Goal: Task Accomplishment & Management: Manage account settings

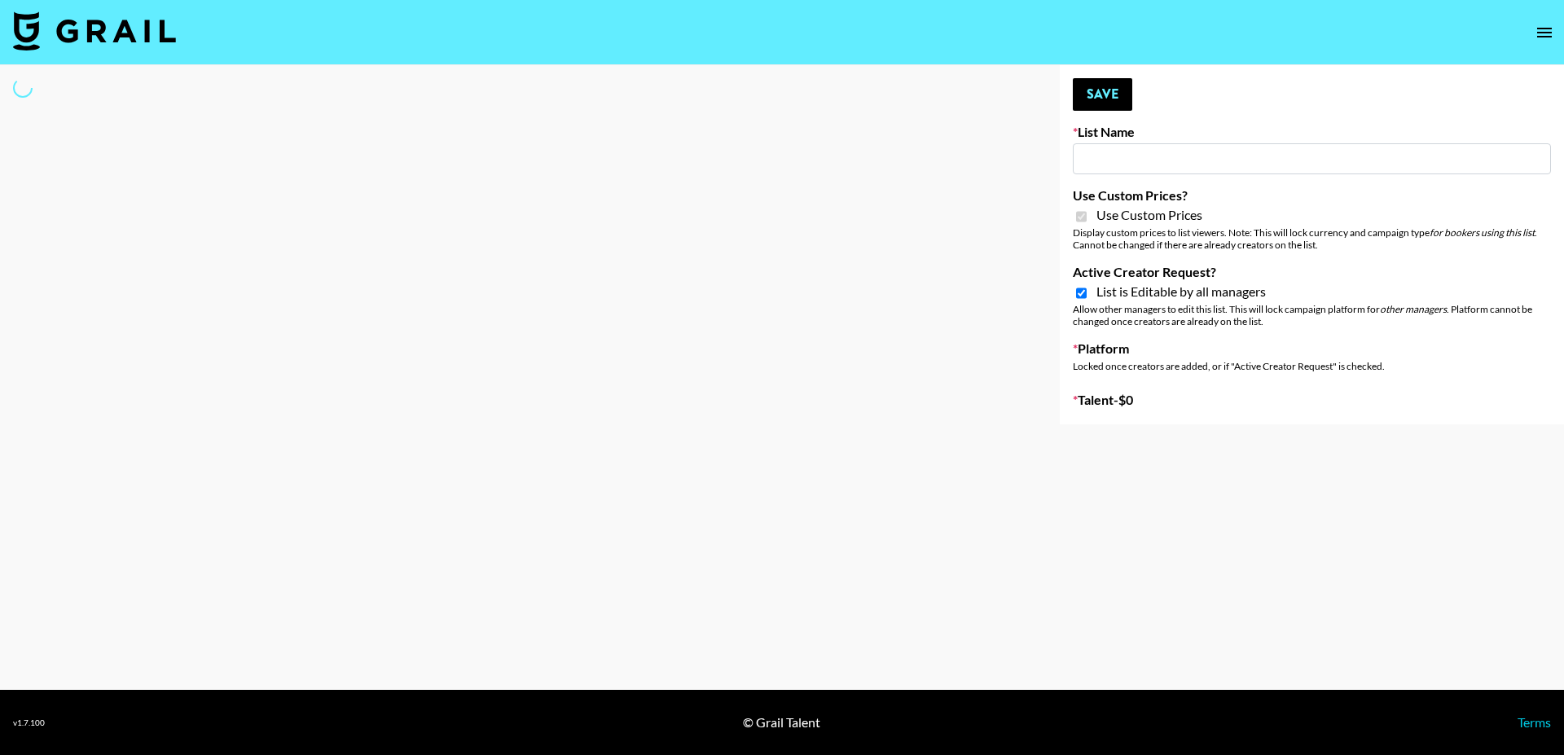
select select "Brand"
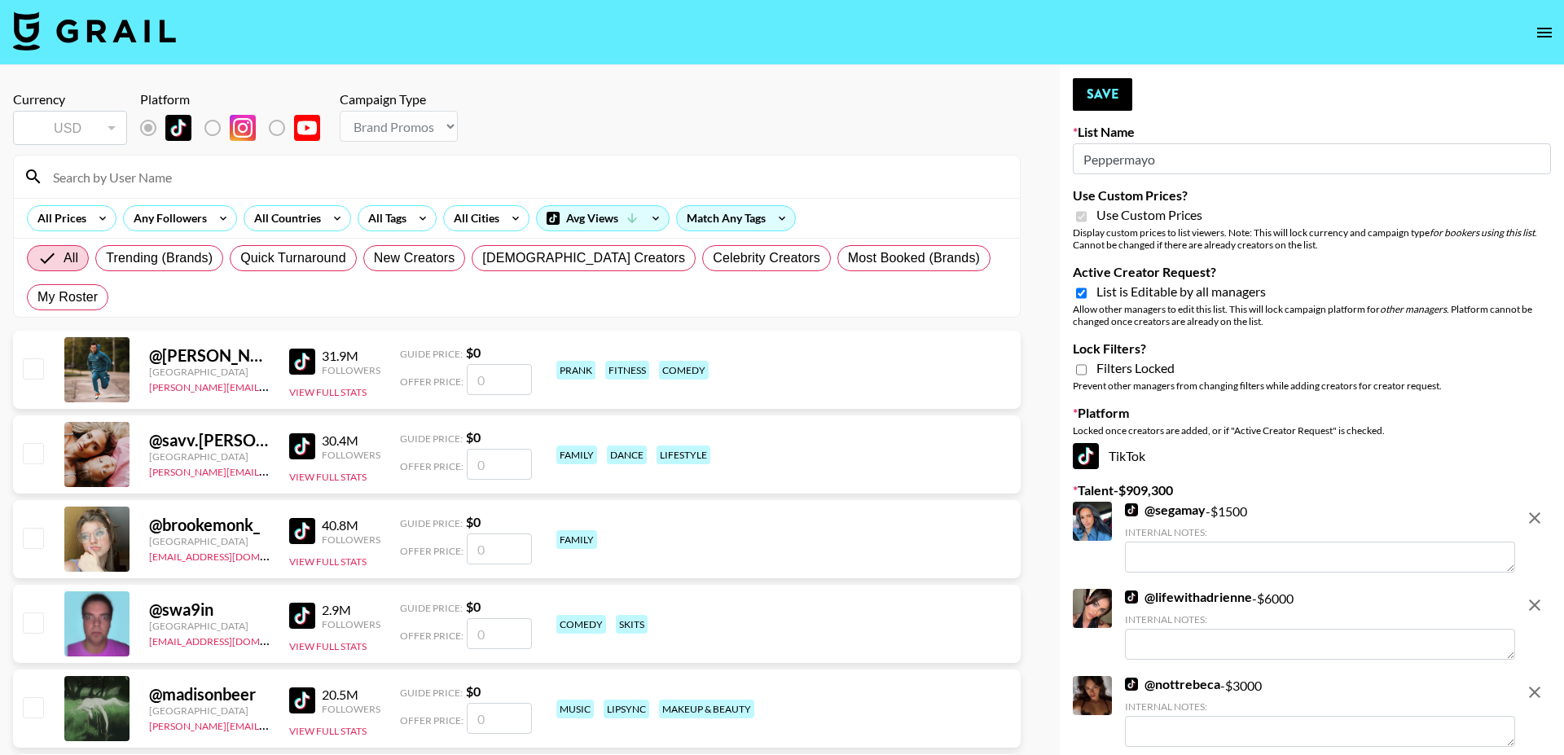
type input "Peppermayo"
checkbox input "true"
click at [574, 206] on div "Avg Views" at bounding box center [603, 218] width 132 height 24
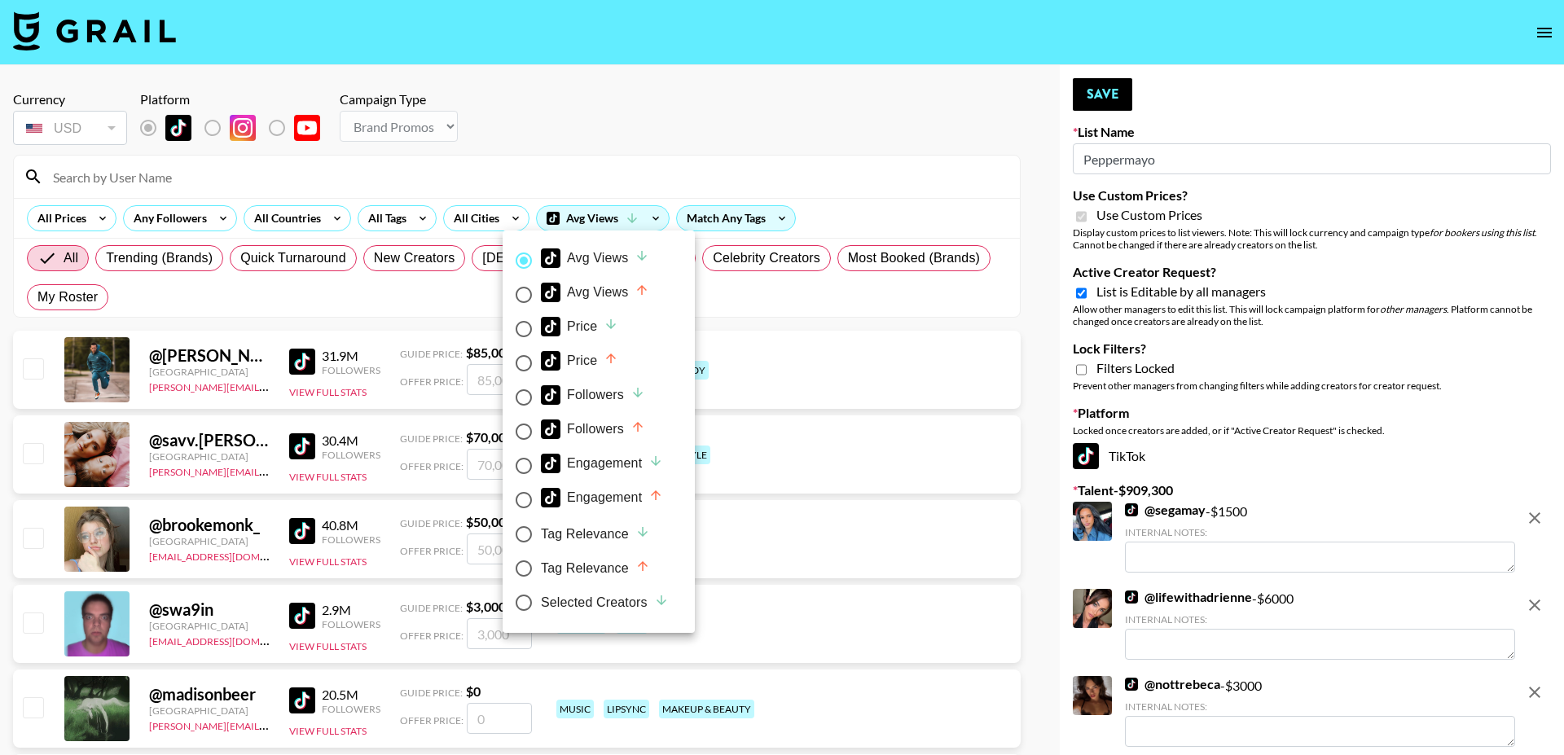
click at [590, 604] on div "Selected Creators" at bounding box center [605, 603] width 128 height 20
click at [541, 604] on input "Selected Creators" at bounding box center [524, 603] width 34 height 34
radio input "true"
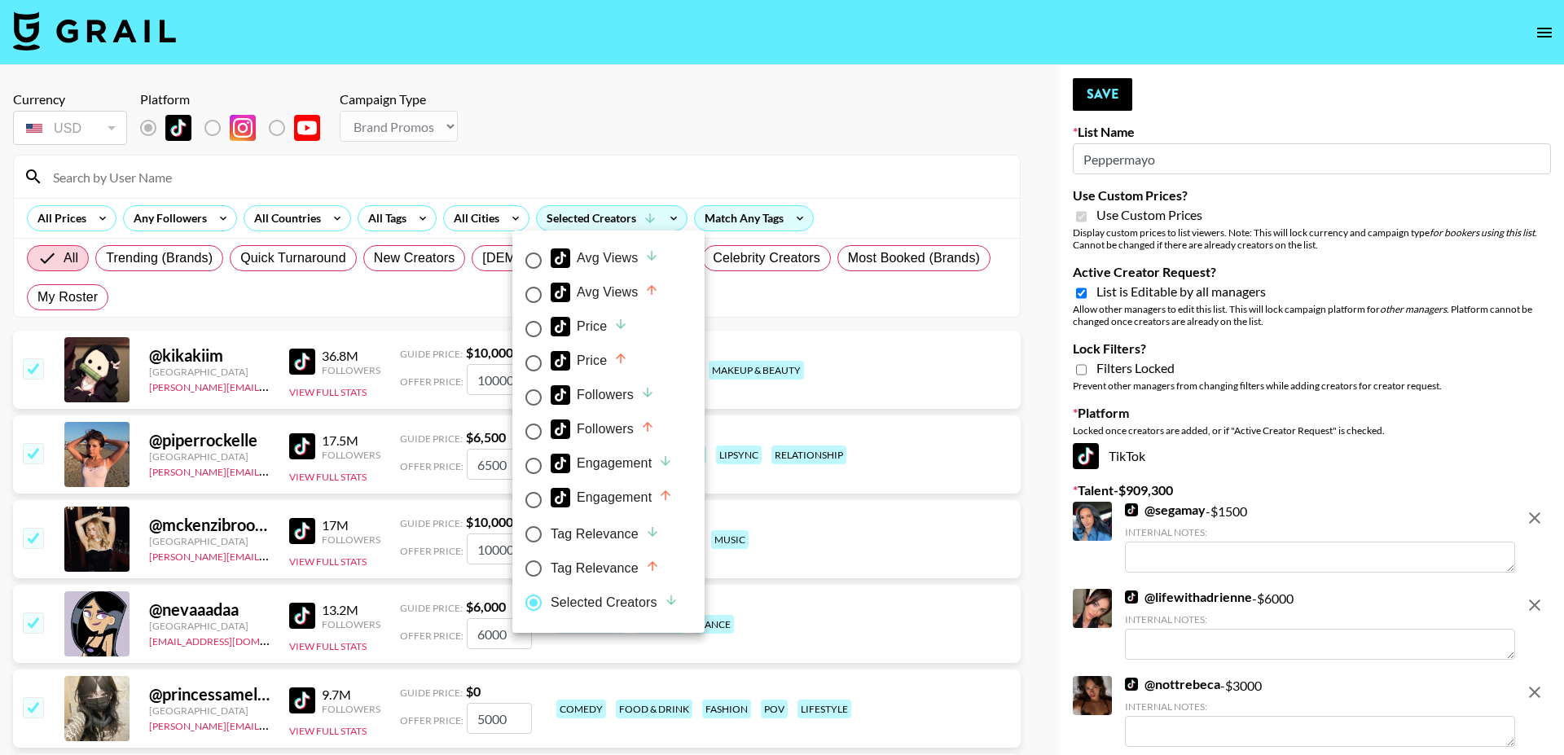
radio input "false"
click at [1082, 292] on div at bounding box center [782, 377] width 1564 height 755
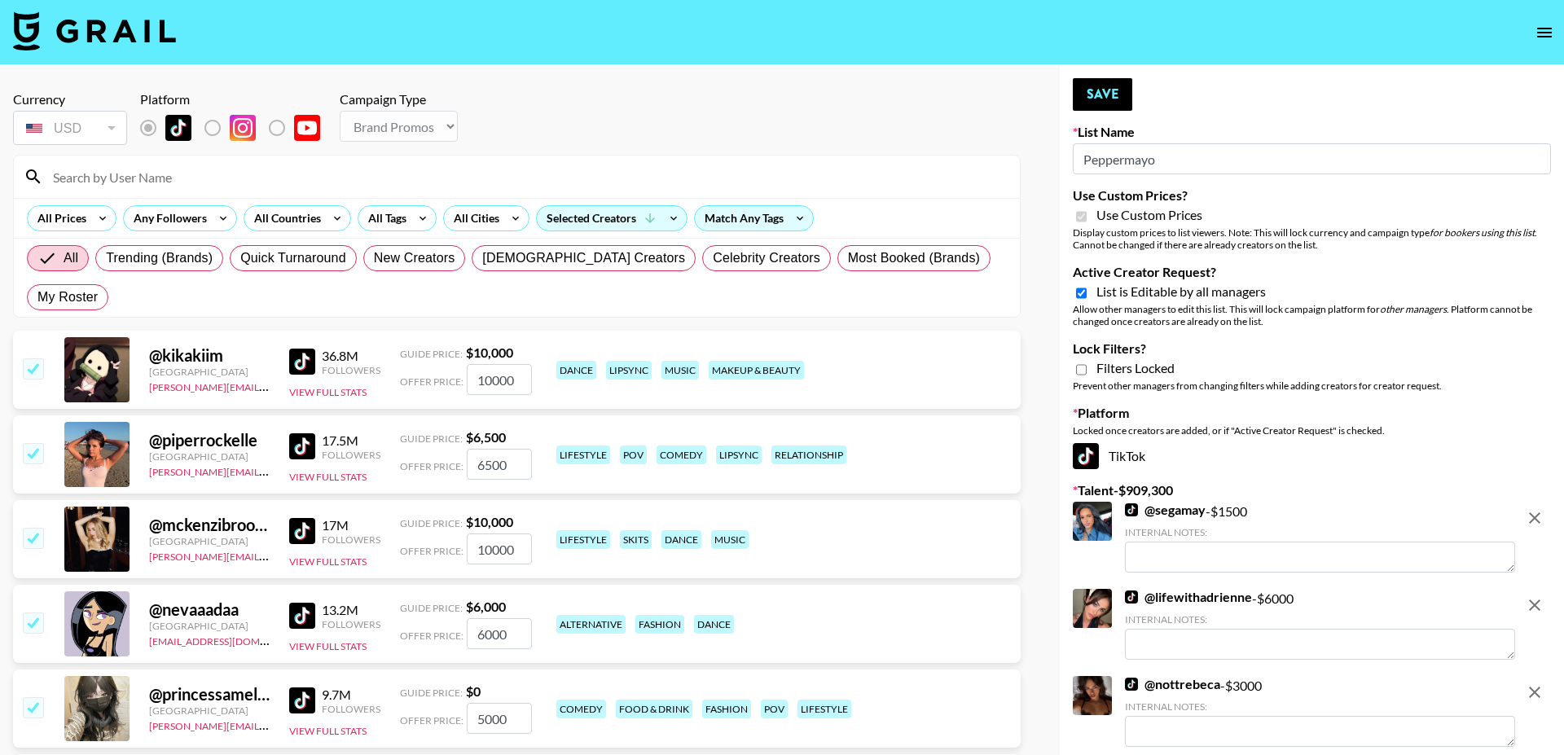
click at [1082, 292] on input "Active Creator Request?" at bounding box center [1081, 293] width 11 height 15
checkbox input "false"
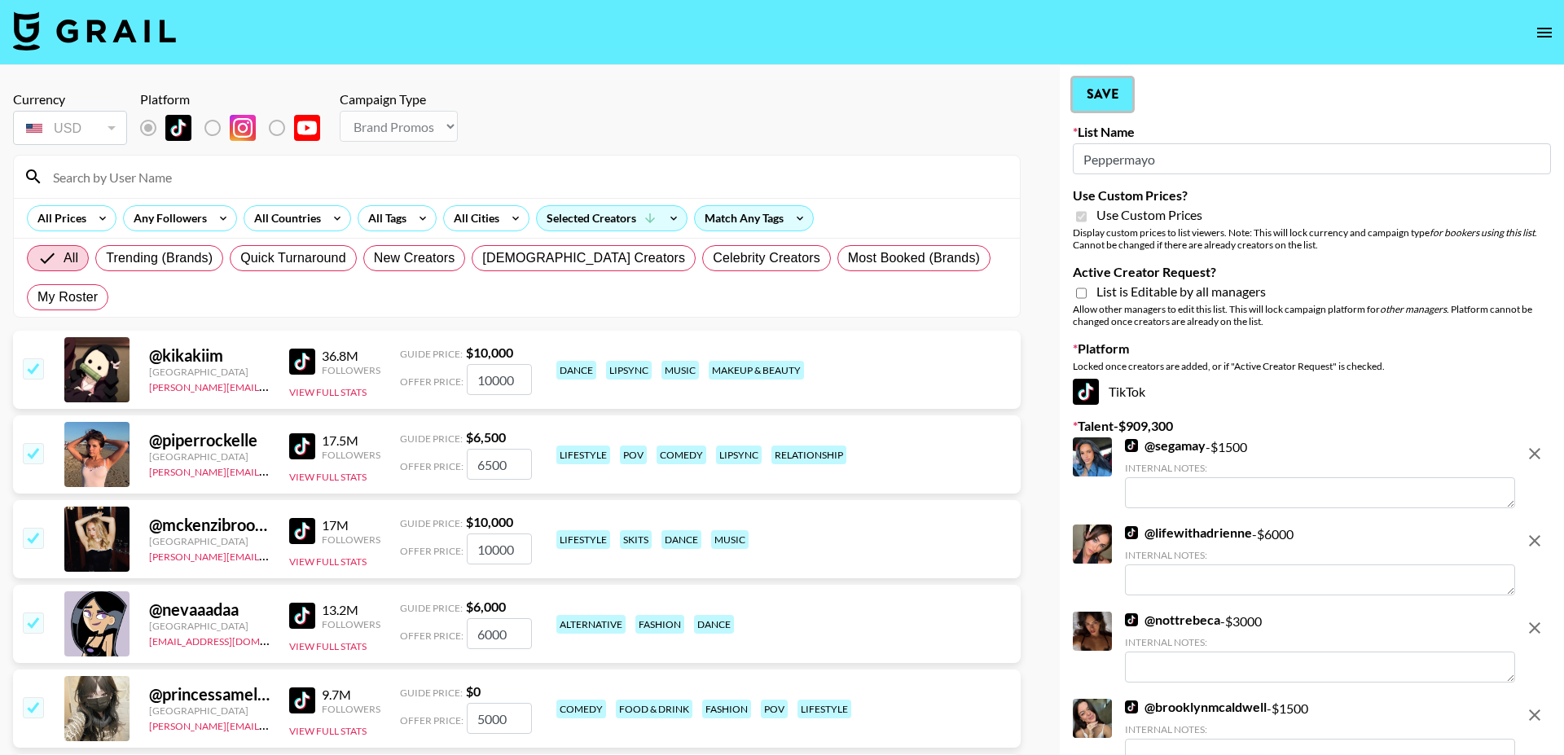
click at [1107, 84] on button "Save" at bounding box center [1102, 94] width 59 height 33
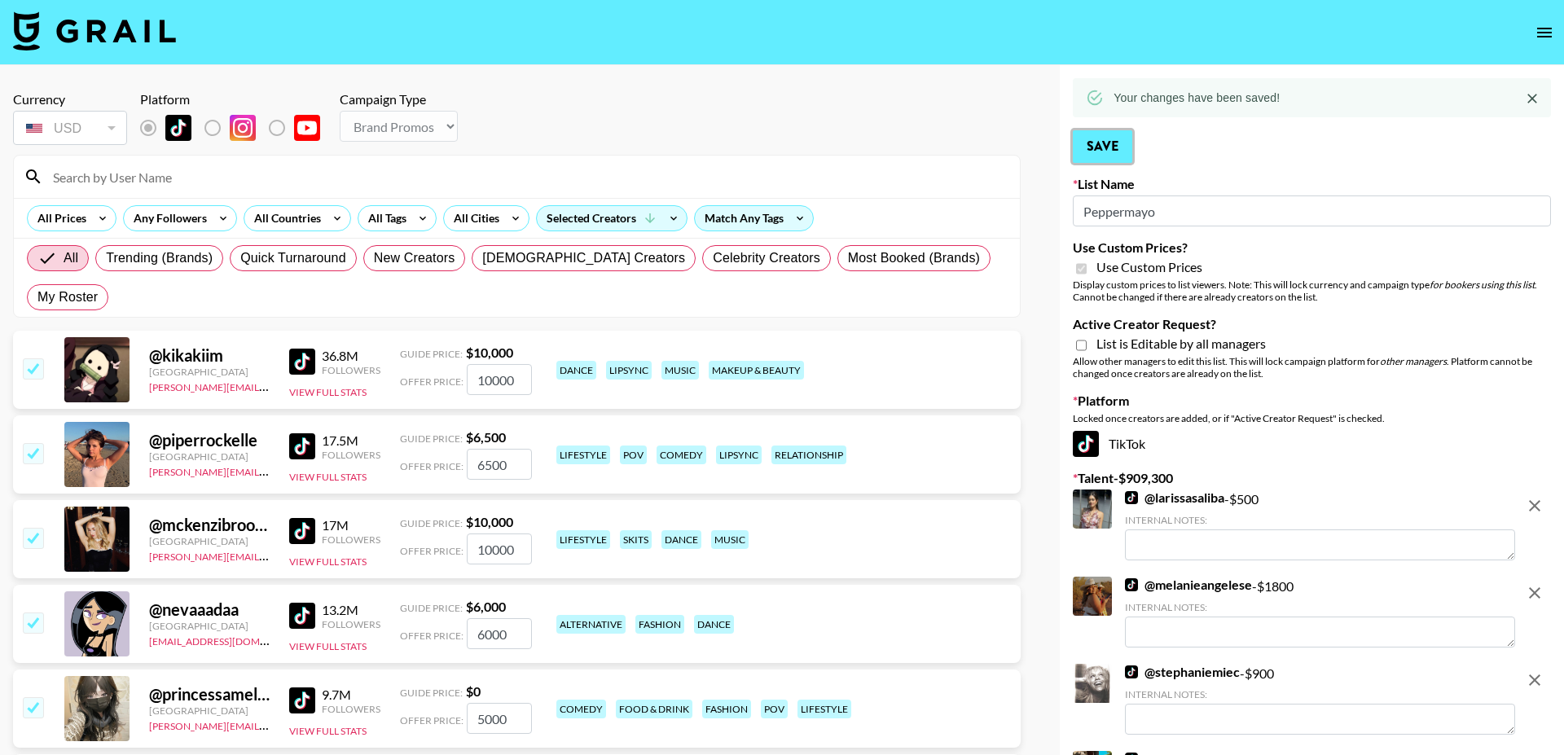
scroll to position [96, 0]
